Goal: Information Seeking & Learning: Learn about a topic

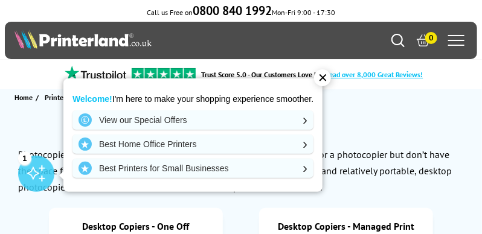
click at [320, 72] on div "✕" at bounding box center [322, 77] width 17 height 17
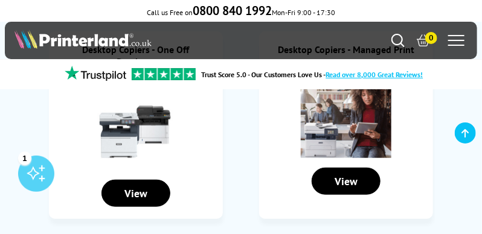
scroll to position [191, 0]
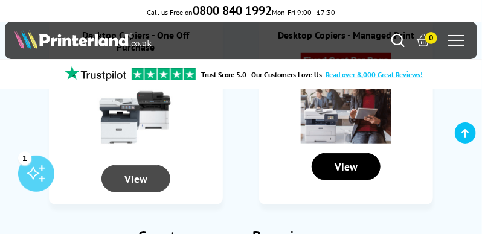
click at [153, 177] on div "View" at bounding box center [135, 178] width 69 height 27
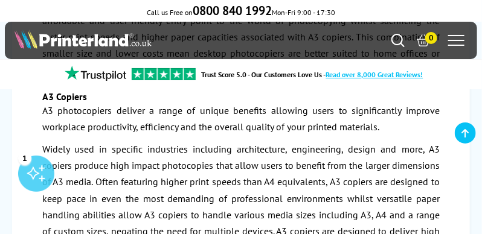
scroll to position [156, 0]
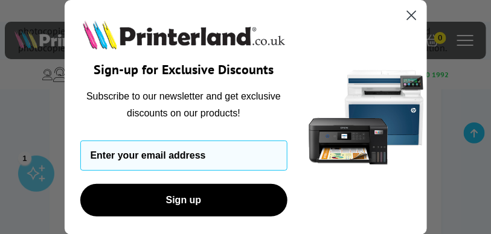
click at [408, 14] on icon "Close dialog" at bounding box center [411, 15] width 8 height 8
